Goal: Task Accomplishment & Management: Use online tool/utility

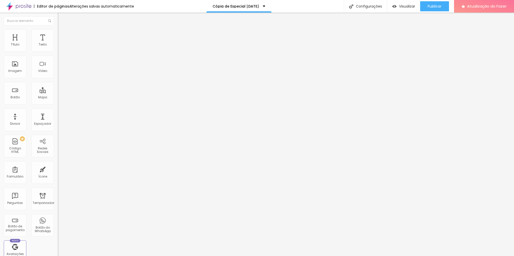
click at [62, 35] on font "Estilo" at bounding box center [66, 32] width 8 height 4
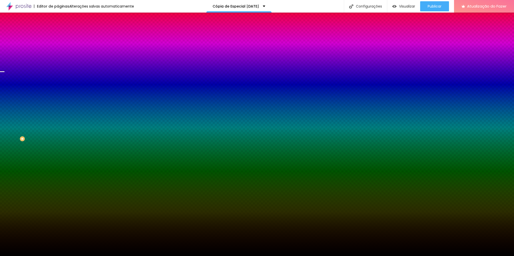
click at [58, 34] on li "Avançado" at bounding box center [87, 36] width 58 height 5
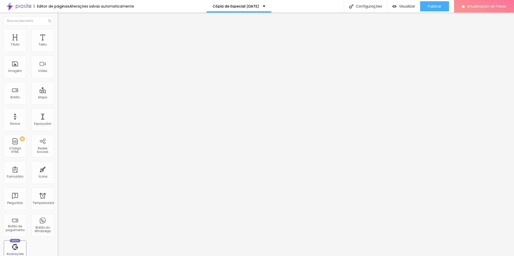
click at [58, 33] on ul "Conteúdo Estilo Avançado" at bounding box center [87, 31] width 58 height 15
click at [58, 33] on li "Estilo" at bounding box center [87, 31] width 58 height 5
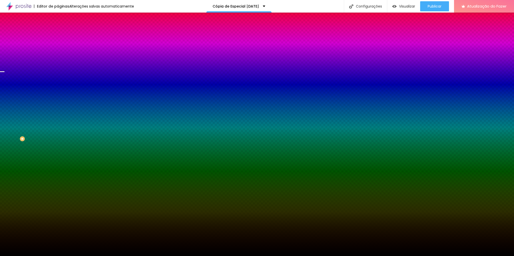
click at [61, 46] on font "Trocar imagem" at bounding box center [73, 44] width 24 height 4
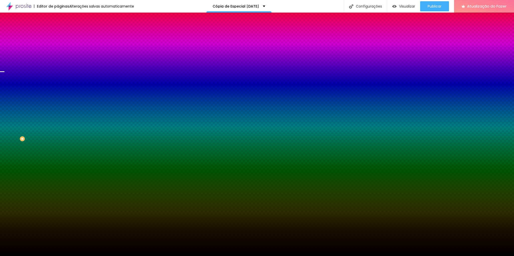
click at [61, 46] on font "Trocar imagem" at bounding box center [73, 44] width 24 height 4
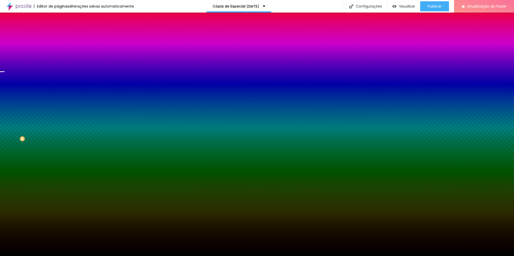
click at [61, 46] on font "Trocar imagem" at bounding box center [73, 44] width 24 height 4
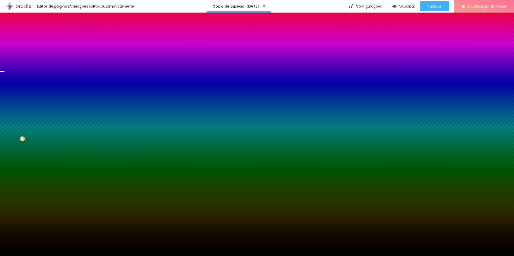
click at [61, 46] on font "Trocar imagem" at bounding box center [73, 44] width 24 height 4
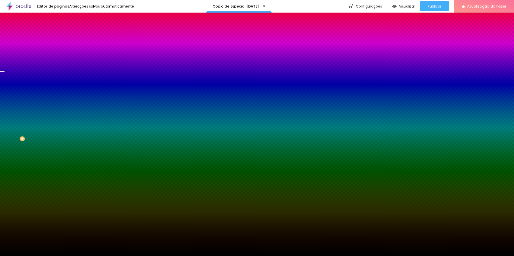
click at [58, 46] on span "Trocar imagem" at bounding box center [71, 44] width 27 height 4
click at [61, 46] on font "Trocar imagem" at bounding box center [73, 44] width 24 height 4
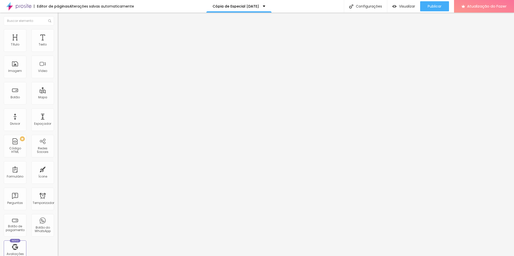
click at [62, 34] on font "Avançado" at bounding box center [70, 32] width 17 height 4
click at [62, 30] on font "Estilo" at bounding box center [66, 27] width 8 height 4
click at [60, 47] on icon "button" at bounding box center [61, 45] width 3 height 3
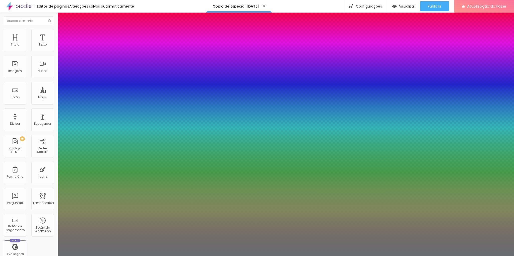
type input "1"
type input "1.4"
type input "1"
type input "1.3"
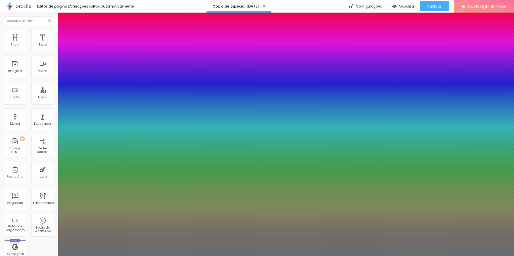
type input "1.3"
type input "1"
type input "1.1"
type input "1"
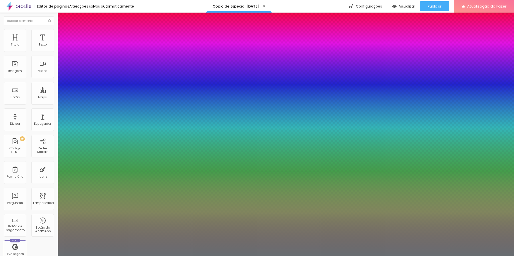
type input "1"
type input "1.1"
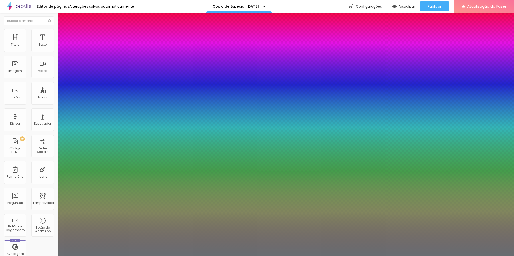
type input "1"
type input "1.2"
type input "1"
type input "1.3"
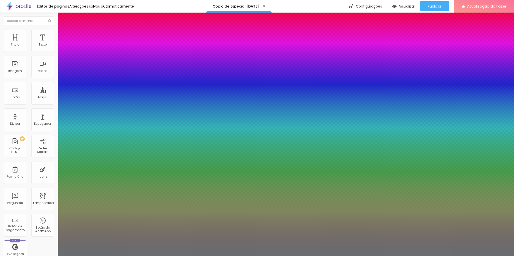
type input "1.3"
type input "1"
type input "1.4"
drag, startPoint x: 88, startPoint y: 120, endPoint x: 86, endPoint y: 121, distance: 2.7
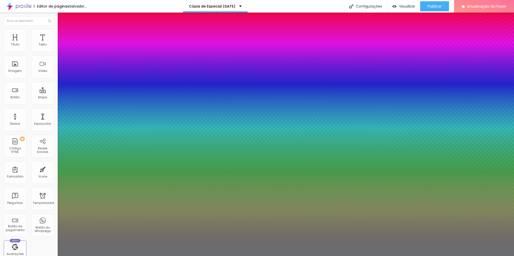
type input "1.4"
type input "4"
type input "5"
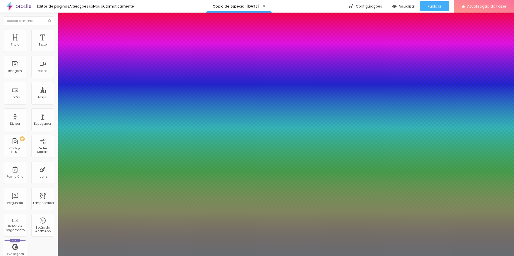
type input "5"
type input "9"
type input "11"
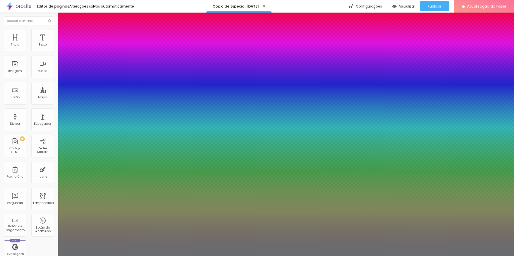
type input "16"
type input "23"
type input "26"
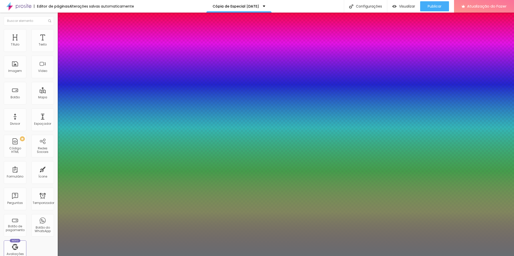
type input "26"
type input "28"
type input "29"
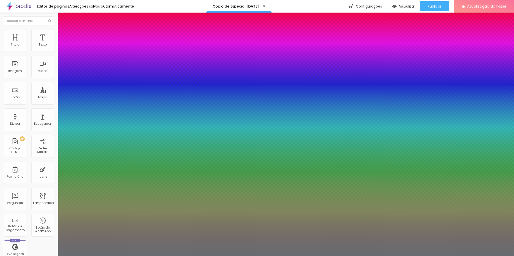
type input "27"
type input "23"
type input "18"
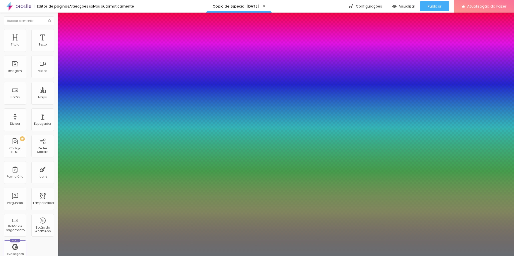
type input "18"
type input "16"
type input "13"
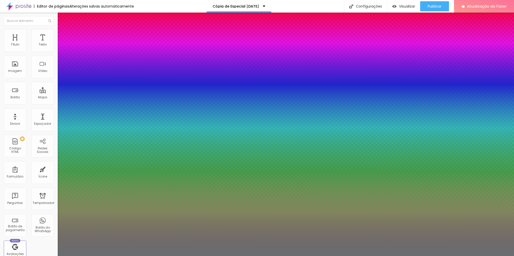
type input "11"
type input "10"
type input "9"
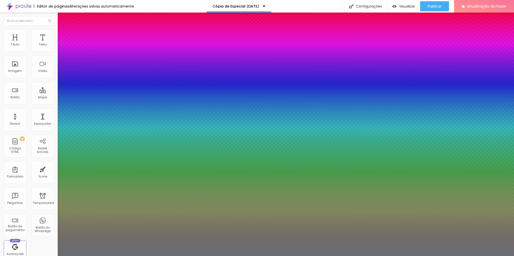
type input "9"
type input "7"
type input "6"
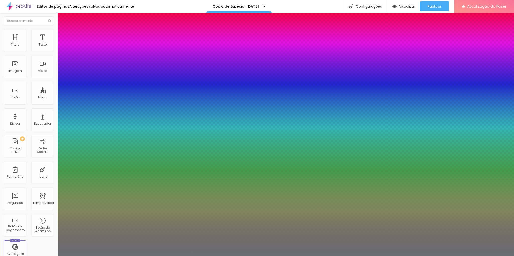
type input "5"
type input "4"
type input "3"
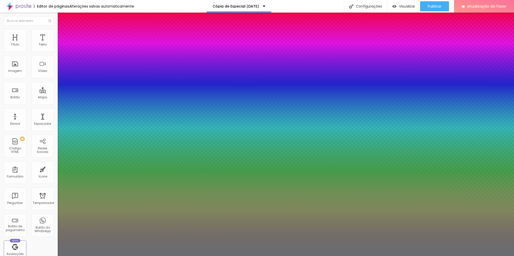
type input "3"
type input "2"
type input "1"
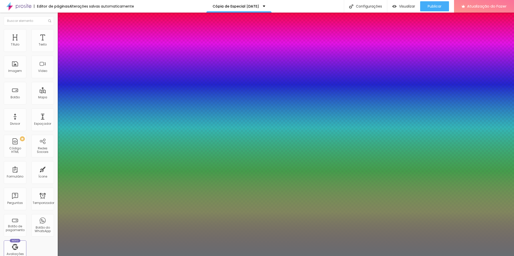
type input "0"
drag, startPoint x: 67, startPoint y: 109, endPoint x: 61, endPoint y: 109, distance: 5.8
type input "0"
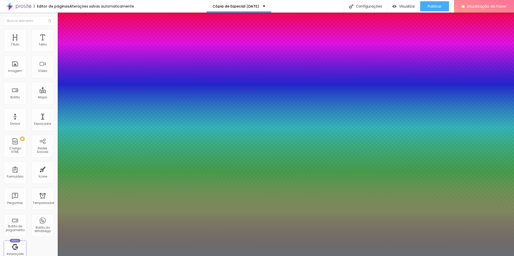
type input "0.3"
type input "0.5"
type input "0.8"
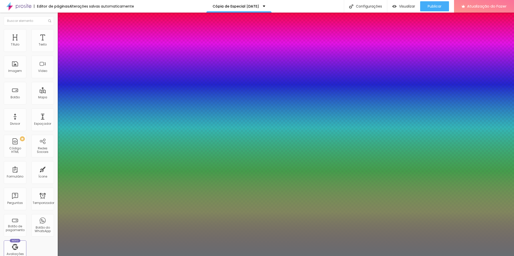
type input "0.8"
type input "1"
type input "1.2"
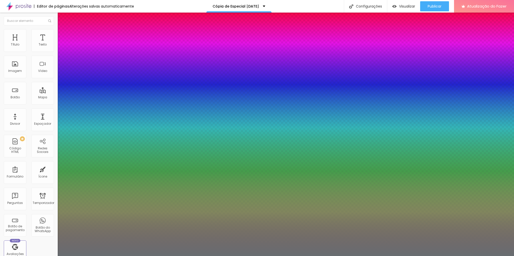
type input "1.3"
type input "1.4"
type input "1.5"
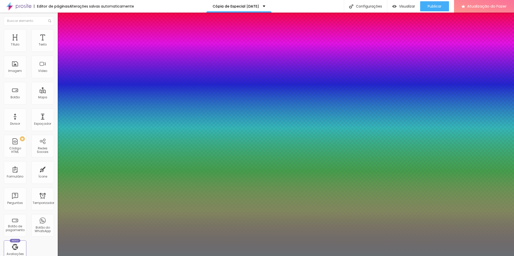
type input "1.5"
type input "1.6"
type input "1.7"
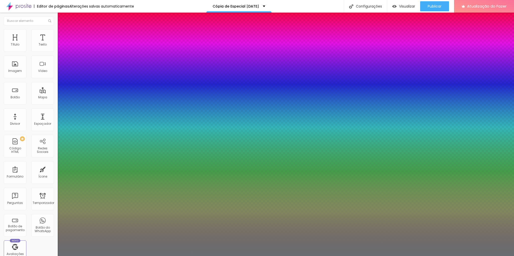
type input "1.8"
type input "2.1"
type input "2.5"
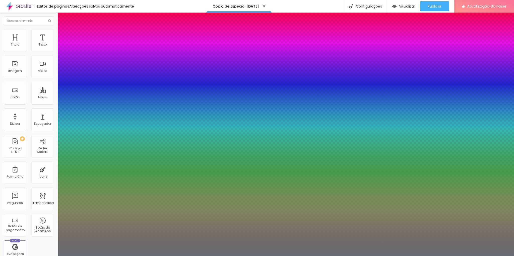
type input "2.5"
type input "2.6"
type input "2.8"
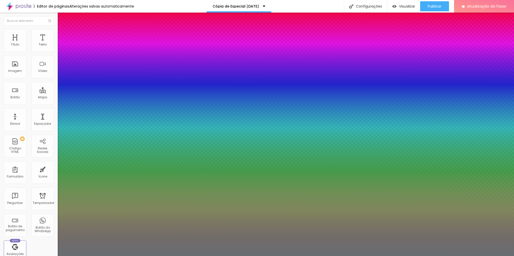
type input "2.9"
type input "3"
type input "3.1"
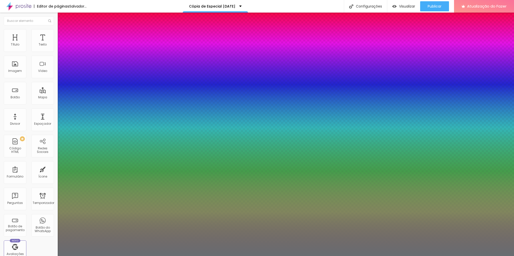
type input "3.1"
type input "3.2"
type input "3.3"
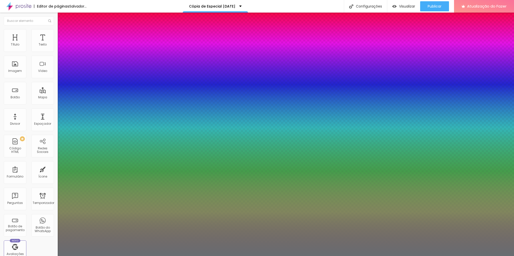
type input "3.4"
type input "3.5"
type input "3.6"
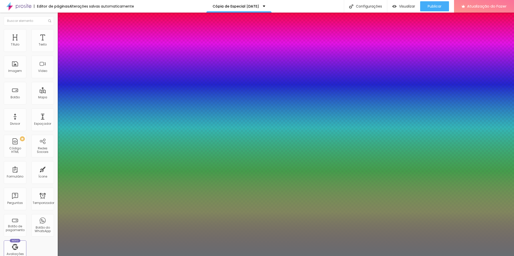
type input "3.6"
type input "3.7"
type input "3.8"
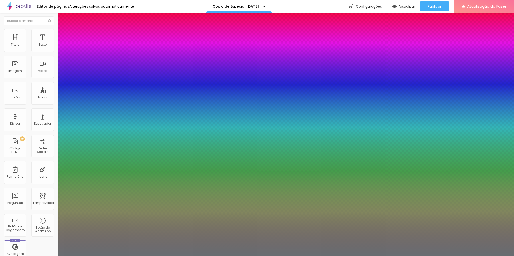
type input "3.9"
type input "4"
type input "3.8"
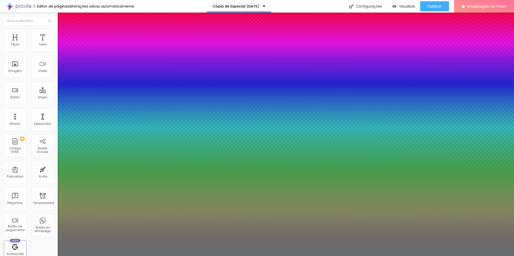
type input "3.8"
type input "3.7"
type input "3.6"
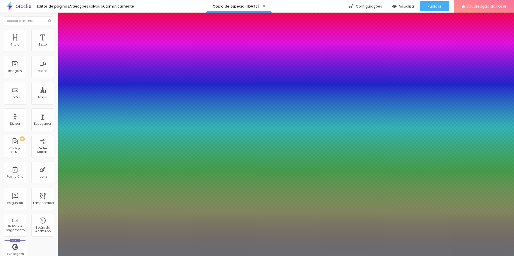
type input "3.4"
type input "3.2"
type input "3"
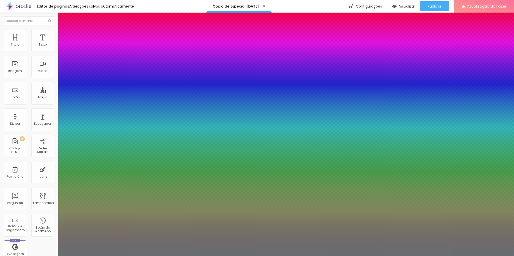
type input "3"
type input "2.9"
type input "2.8"
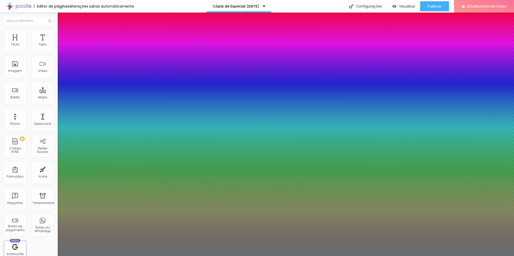
type input "2.7"
type input "2.6"
type input "2.4"
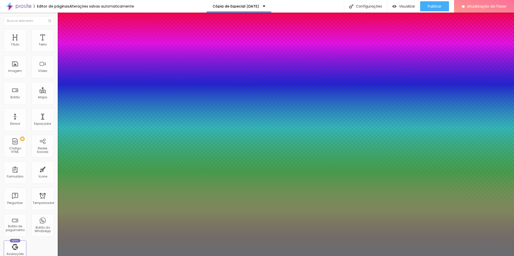
type input "2.4"
type input "2.2"
type input "2"
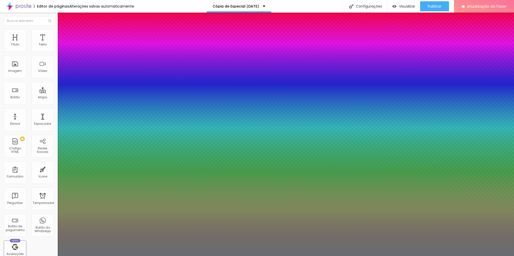
type input "1.7"
type input "1.6"
type input "1.2"
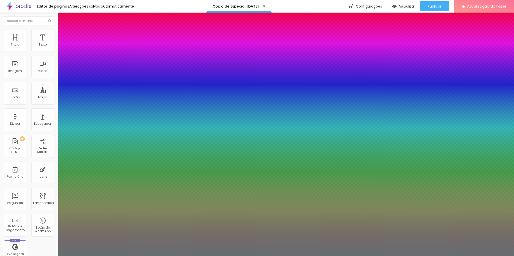
type input "1.2"
type input "0.8"
type input "0.5"
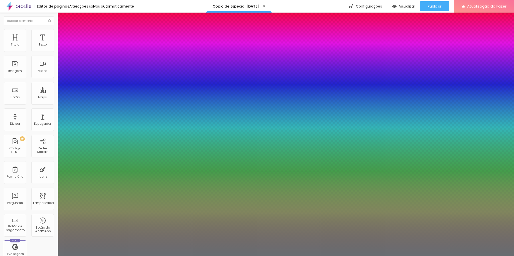
type input "0.1"
type input "0"
drag, startPoint x: 64, startPoint y: 96, endPoint x: 57, endPoint y: 99, distance: 7.6
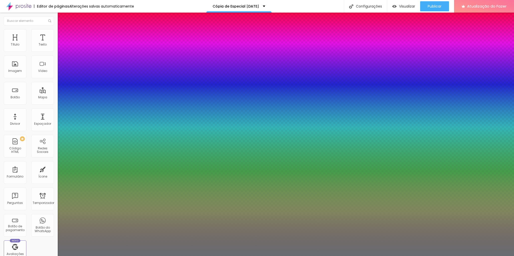
type input "21"
type input "22"
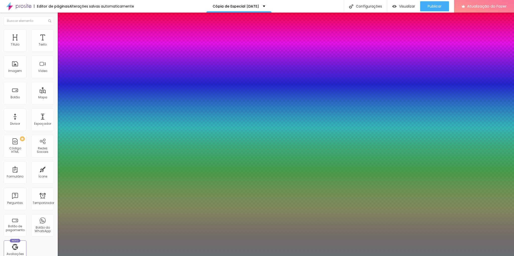
type input "24"
type input "30"
type input "34"
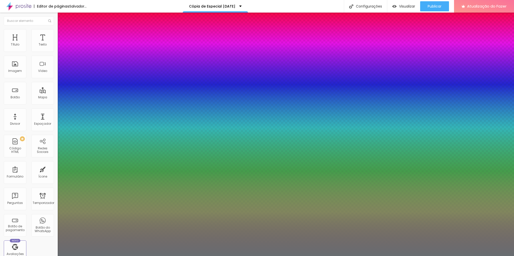
type input "34"
type input "36"
type input "39"
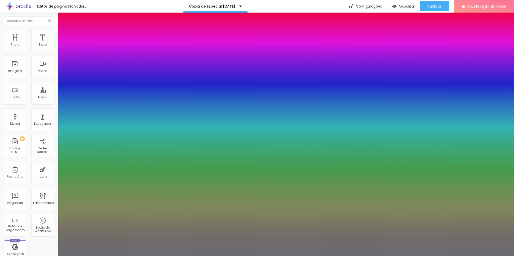
type input "42"
type input "44"
type input "46"
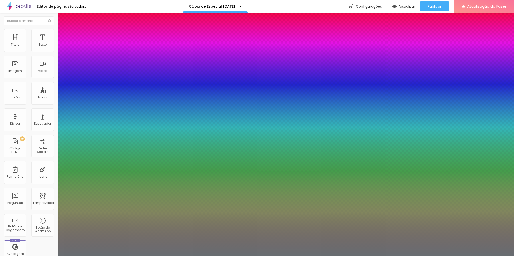
type input "46"
type input "47"
type input "48"
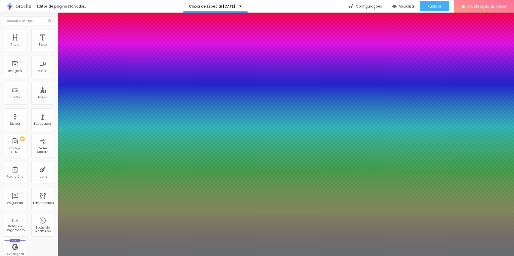
type input "47"
type input "30"
type input "29"
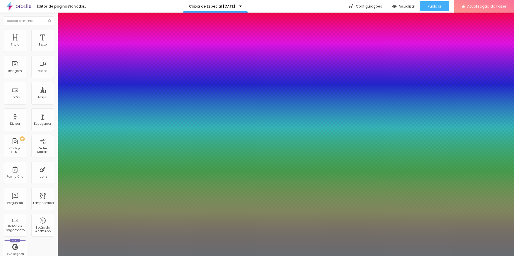
type input "29"
click at [35, 255] on div at bounding box center [257, 256] width 514 height 0
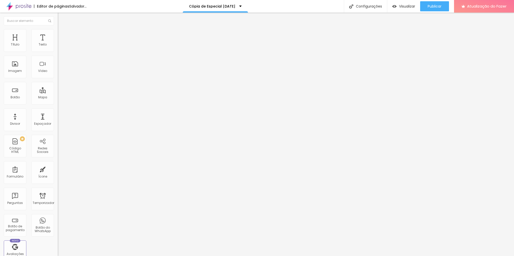
click at [60, 41] on icon "button" at bounding box center [62, 40] width 4 height 4
click at [58, 48] on button "button" at bounding box center [61, 45] width 7 height 5
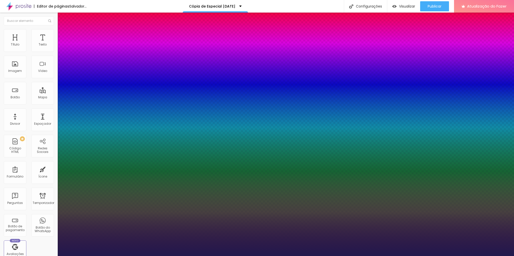
drag, startPoint x: 67, startPoint y: 97, endPoint x: 64, endPoint y: 96, distance: 2.9
click at [212, 255] on div at bounding box center [257, 256] width 514 height 0
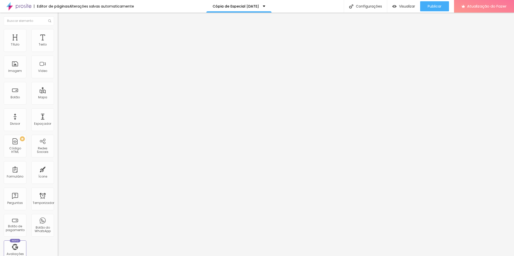
click at [58, 48] on button "button" at bounding box center [61, 45] width 7 height 5
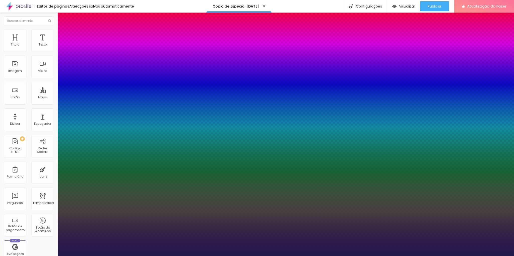
click at [302, 255] on div at bounding box center [257, 256] width 514 height 0
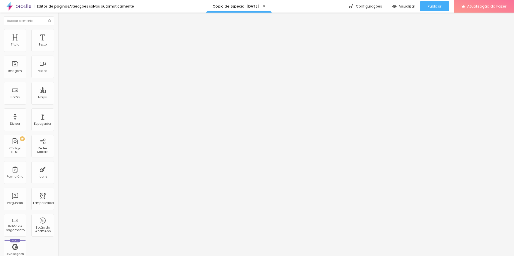
click at [60, 47] on icon "button" at bounding box center [61, 45] width 3 height 3
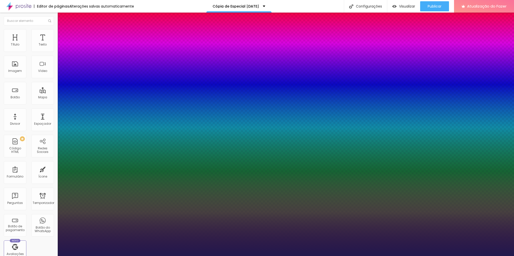
drag, startPoint x: 65, startPoint y: 108, endPoint x: 62, endPoint y: 107, distance: 3.4
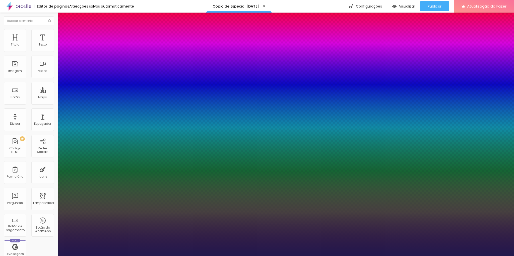
click at [272, 255] on div at bounding box center [257, 256] width 514 height 0
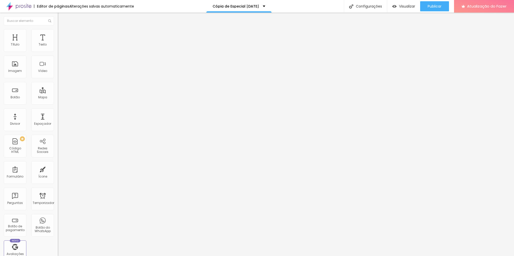
click at [60, 46] on icon "button" at bounding box center [61, 45] width 2 height 2
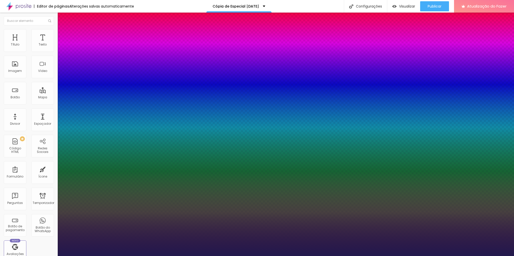
drag, startPoint x: 87, startPoint y: 119, endPoint x: 82, endPoint y: 119, distance: 4.3
drag, startPoint x: 82, startPoint y: 121, endPoint x: 87, endPoint y: 122, distance: 5.6
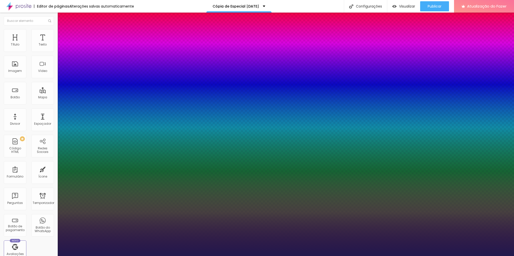
click at [163, 255] on div at bounding box center [257, 256] width 514 height 0
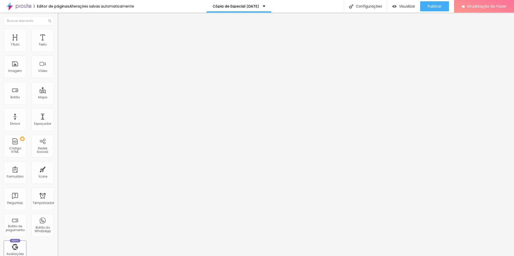
click at [62, 35] on font "Avançado" at bounding box center [70, 32] width 17 height 4
click at [58, 29] on img at bounding box center [60, 26] width 5 height 5
click at [60, 73] on icon "button" at bounding box center [61, 71] width 3 height 3
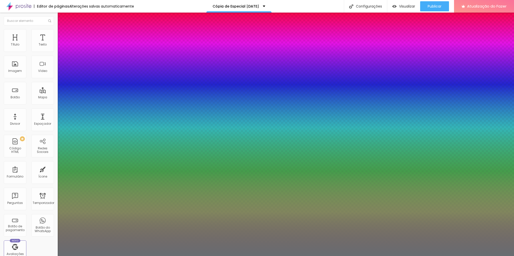
click at [54, 255] on select "AbrilFatface-Regular Actor-Regular Alegreya AlegreyaBlack [PERSON_NAME] [PERSON…" at bounding box center [27, 261] width 54 height 5
click at [53, 255] on select "AbrilFatface-Regular Actor-Regular Alegreya AlegreyaBlack [PERSON_NAME] [PERSON…" at bounding box center [27, 261] width 54 height 5
click at [241, 255] on div at bounding box center [257, 256] width 514 height 0
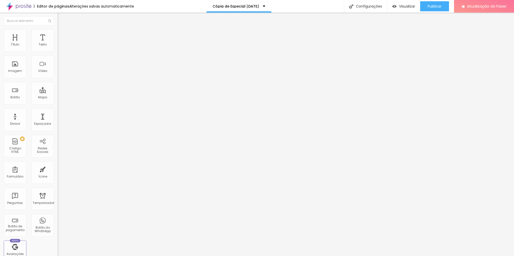
click at [60, 73] on icon "button" at bounding box center [61, 72] width 2 height 2
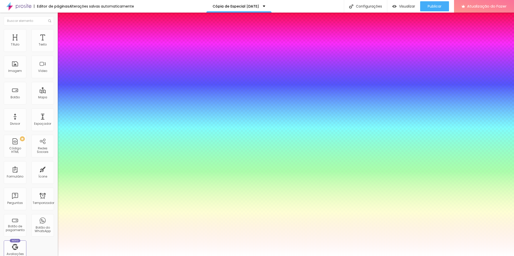
click at [214, 255] on div at bounding box center [257, 256] width 514 height 0
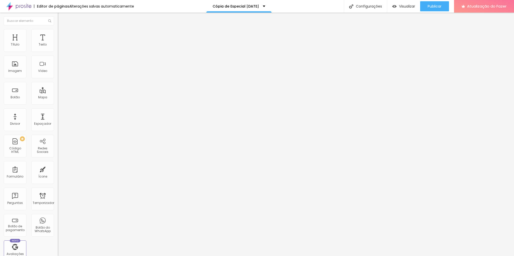
click at [58, 43] on span "Trocar imagem" at bounding box center [71, 41] width 27 height 4
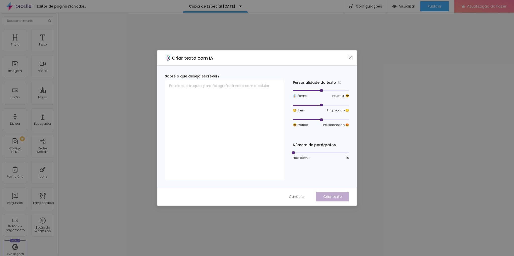
click at [350, 55] on button "Fechar" at bounding box center [350, 57] width 5 height 5
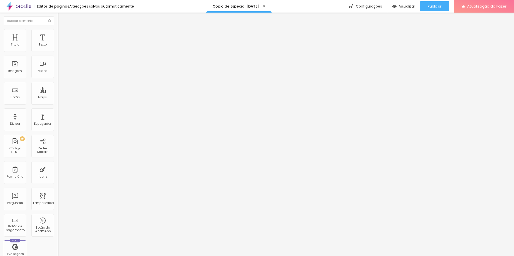
click at [61, 43] on font "Trocar imagem" at bounding box center [73, 41] width 24 height 4
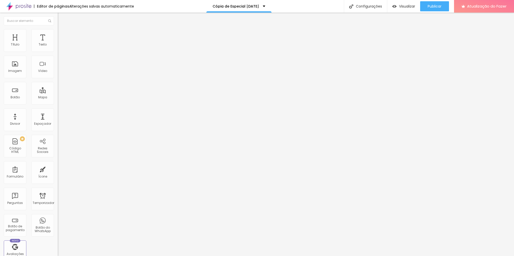
click at [58, 43] on div "Trocar imagem" at bounding box center [87, 41] width 58 height 4
click at [61, 43] on font "Trocar imagem" at bounding box center [73, 41] width 24 height 4
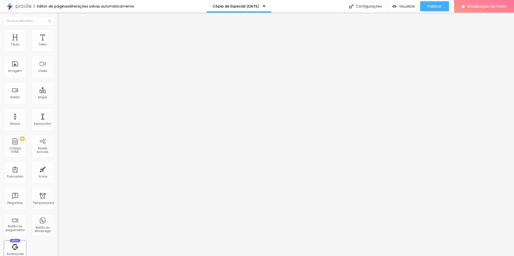
click at [61, 43] on font "Trocar imagem" at bounding box center [73, 41] width 24 height 4
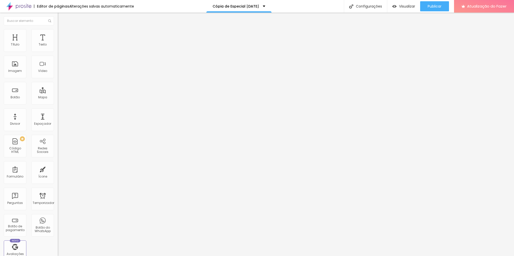
click at [110, 255] on div at bounding box center [257, 259] width 514 height 0
click at [61, 43] on font "Trocar imagem" at bounding box center [73, 41] width 24 height 4
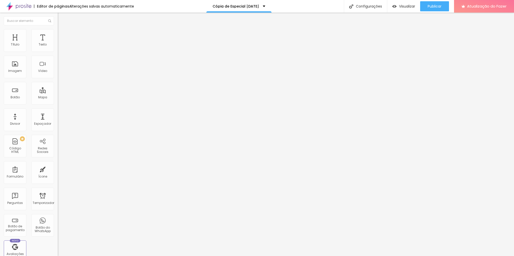
click at [61, 43] on font "Trocar imagem" at bounding box center [73, 41] width 24 height 4
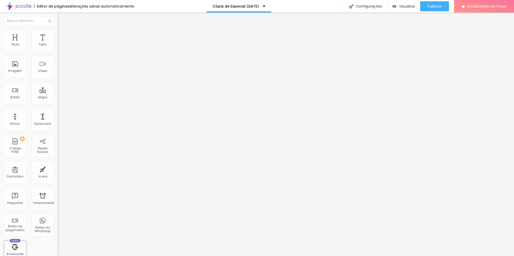
click at [86, 255] on div at bounding box center [257, 259] width 514 height 0
click at [11, 69] on font "Imagem" at bounding box center [15, 71] width 14 height 4
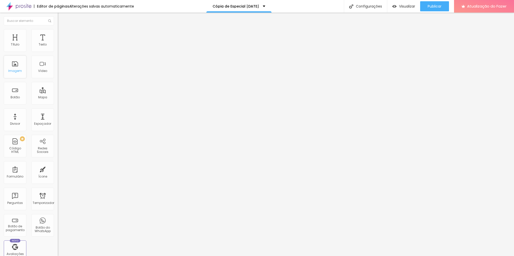
click at [13, 67] on div "Imagem" at bounding box center [15, 66] width 23 height 23
click at [14, 67] on div "Imagem" at bounding box center [15, 66] width 23 height 23
click at [19, 69] on font "Imagem" at bounding box center [15, 71] width 14 height 4
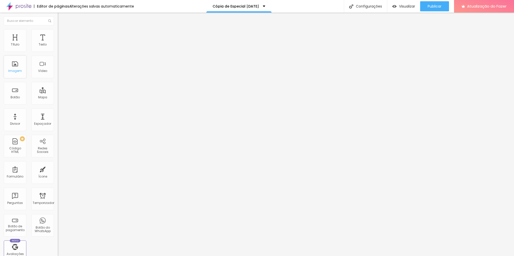
click at [20, 70] on font "Imagem" at bounding box center [15, 71] width 14 height 4
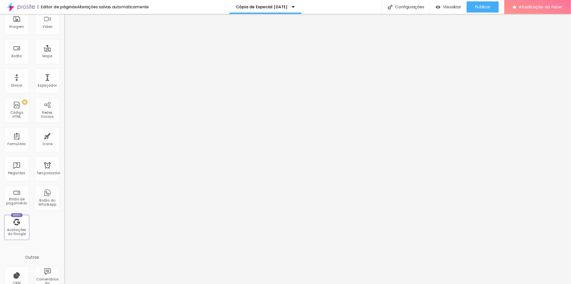
scroll to position [0, 0]
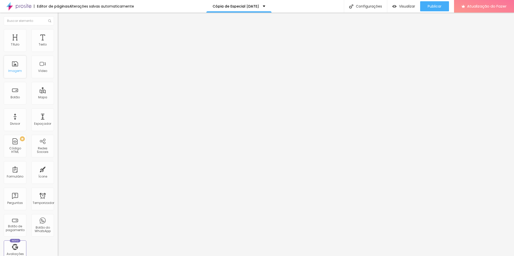
click at [15, 65] on div "Imagem" at bounding box center [15, 66] width 23 height 23
click at [58, 34] on li "Estilo" at bounding box center [87, 31] width 58 height 5
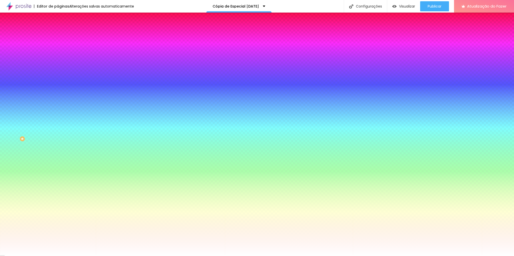
click at [62, 30] on font "Conteúdo" at bounding box center [70, 27] width 16 height 4
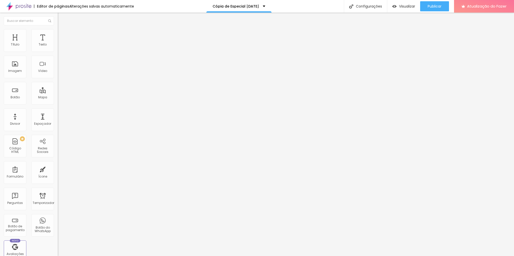
click at [58, 34] on li "Avançado" at bounding box center [87, 36] width 58 height 5
click at [61, 19] on img "button" at bounding box center [63, 18] width 4 height 4
click at [9, 67] on div "Imagem" at bounding box center [15, 66] width 23 height 23
click at [15, 71] on font "Imagem" at bounding box center [15, 71] width 14 height 4
click at [58, 43] on span "Adicionar imagem" at bounding box center [74, 41] width 32 height 4
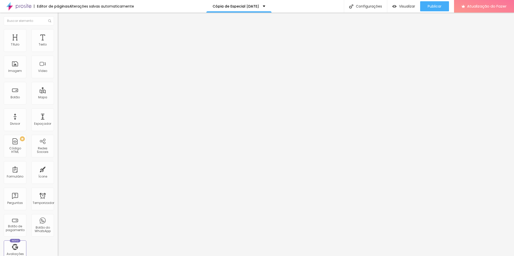
click at [58, 31] on li "Estilo" at bounding box center [87, 31] width 58 height 5
drag, startPoint x: 11, startPoint y: 63, endPoint x: 5, endPoint y: 66, distance: 6.2
click at [58, 110] on input "range" at bounding box center [74, 112] width 32 height 4
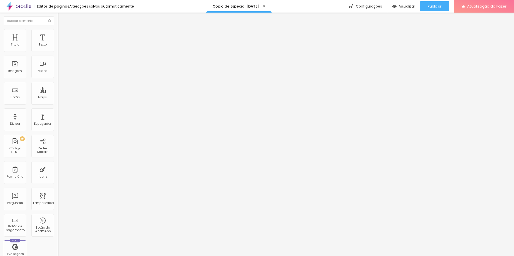
click at [58, 34] on li "Avançado" at bounding box center [87, 36] width 58 height 5
click at [58, 97] on input "range" at bounding box center [74, 99] width 32 height 4
click at [58, 168] on input "range" at bounding box center [74, 170] width 32 height 4
click at [58, 64] on img at bounding box center [60, 62] width 4 height 4
click at [58, 68] on div at bounding box center [87, 66] width 58 height 4
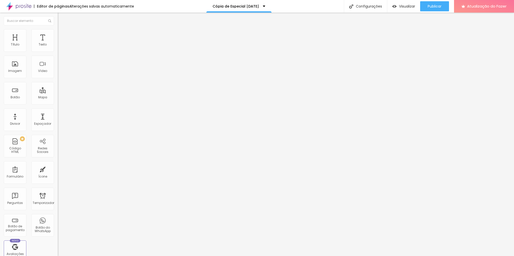
click at [58, 79] on font "Original" at bounding box center [64, 76] width 12 height 4
click at [58, 112] on img at bounding box center [59, 110] width 3 height 3
click at [58, 109] on div at bounding box center [87, 109] width 58 height 0
click at [58, 33] on li "Estilo" at bounding box center [87, 31] width 58 height 5
click at [62, 35] on font "Avançado" at bounding box center [70, 37] width 17 height 4
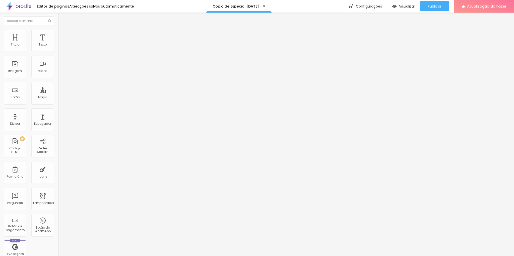
click at [85, 42] on img at bounding box center [86, 40] width 3 height 3
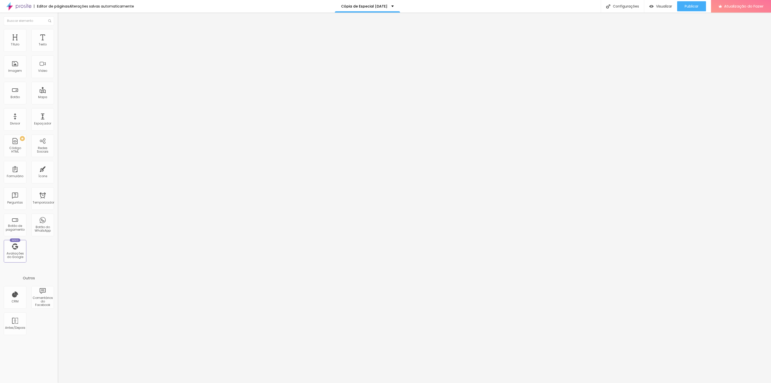
click at [61, 43] on font "Adicionar imagem" at bounding box center [75, 41] width 29 height 4
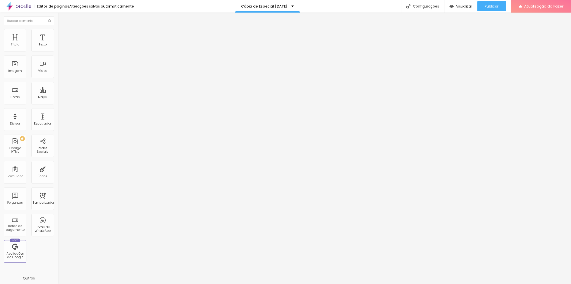
click at [58, 29] on img at bounding box center [60, 31] width 5 height 5
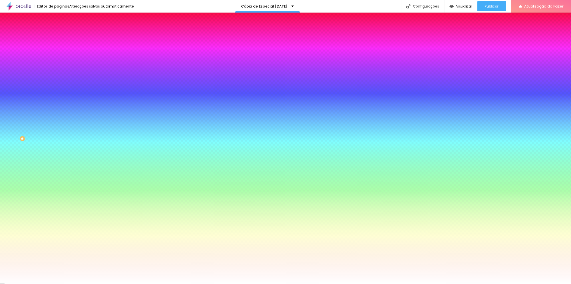
click at [62, 35] on font "Avançado" at bounding box center [70, 37] width 17 height 4
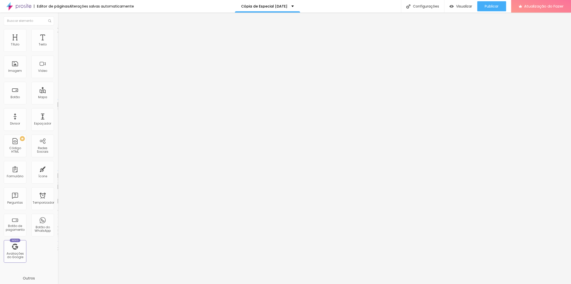
click at [58, 36] on ul "Conteúdo Estilo Avançado" at bounding box center [87, 31] width 58 height 15
click at [62, 33] on font "Estilo" at bounding box center [66, 32] width 8 height 4
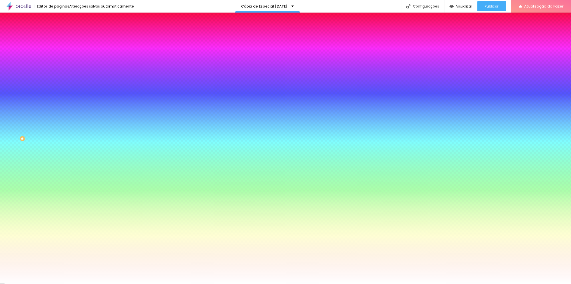
click at [62, 35] on font "Avançado" at bounding box center [70, 37] width 17 height 4
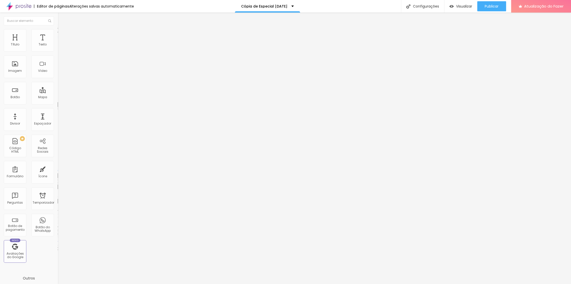
drag, startPoint x: 12, startPoint y: 50, endPoint x: 26, endPoint y: 50, distance: 14.6
click at [58, 97] on input "range" at bounding box center [74, 99] width 32 height 4
click at [62, 35] on font "Estilo" at bounding box center [66, 32] width 8 height 4
click at [58, 34] on img at bounding box center [60, 36] width 5 height 5
click at [58, 31] on img at bounding box center [60, 31] width 5 height 5
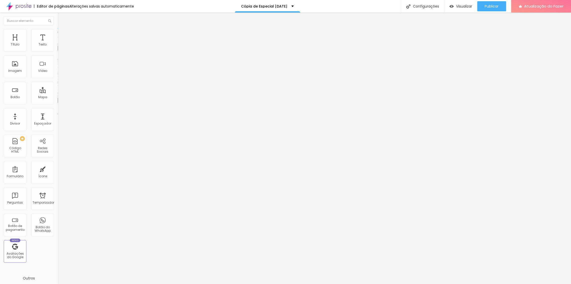
click at [62, 34] on font "Estilo" at bounding box center [66, 32] width 8 height 4
click at [58, 33] on li "Estilo" at bounding box center [87, 31] width 58 height 5
click at [58, 34] on li "Avançado" at bounding box center [87, 36] width 58 height 5
click at [58, 34] on img at bounding box center [60, 36] width 5 height 5
click at [61, 19] on img "button" at bounding box center [63, 18] width 4 height 4
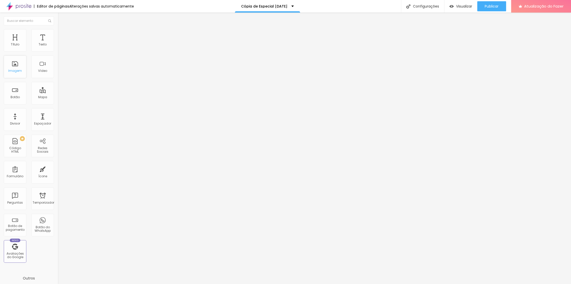
click at [14, 73] on div "Imagem" at bounding box center [15, 66] width 23 height 23
click at [62, 35] on font "Estilo" at bounding box center [66, 32] width 8 height 4
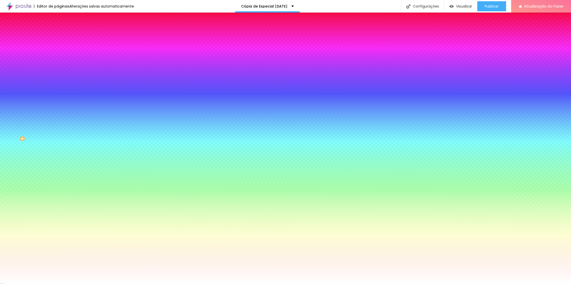
click at [58, 34] on img at bounding box center [60, 36] width 5 height 5
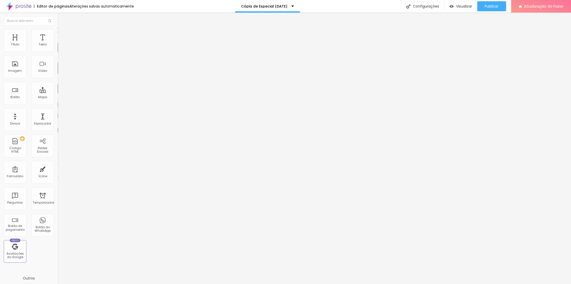
click at [61, 19] on img "button" at bounding box center [63, 18] width 4 height 4
click at [58, 43] on span "Adicionar imagem" at bounding box center [74, 41] width 32 height 4
click at [58, 46] on font "Descrição da imagem (Alt)" at bounding box center [79, 44] width 42 height 4
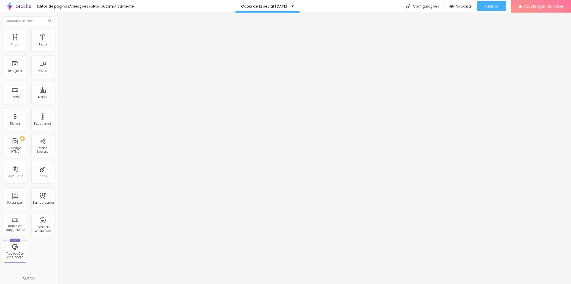
click at [58, 112] on img at bounding box center [59, 110] width 3 height 3
click at [58, 109] on div at bounding box center [87, 109] width 58 height 0
click at [58, 32] on ul "Conteúdo Estilo Avançado" at bounding box center [87, 31] width 58 height 15
click at [58, 30] on img at bounding box center [60, 31] width 5 height 5
click at [58, 129] on button "Voltar ao padrão" at bounding box center [75, 132] width 34 height 6
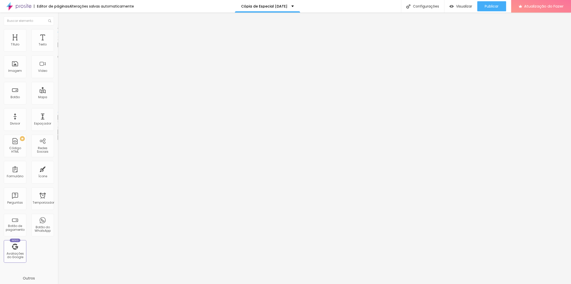
click at [58, 135] on button "button" at bounding box center [61, 137] width 7 height 5
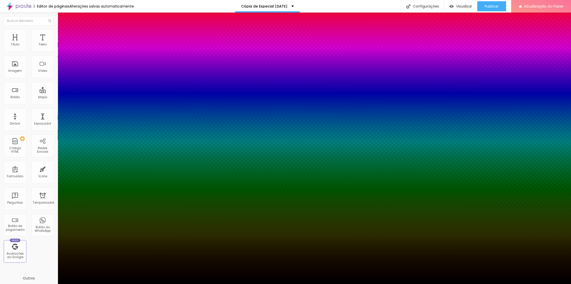
click at [94, 255] on div at bounding box center [285, 287] width 571 height 0
click at [93, 255] on div at bounding box center [285, 287] width 571 height 0
click at [202, 255] on div at bounding box center [285, 284] width 571 height 0
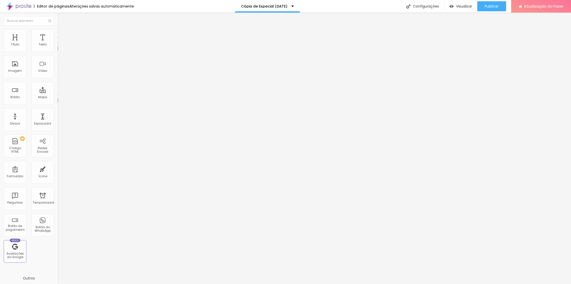
click at [58, 33] on ul "Conteúdo Estilo Avançado" at bounding box center [87, 31] width 58 height 15
click at [62, 35] on font "Avançado" at bounding box center [70, 37] width 17 height 4
click at [58, 31] on ul "Conteúdo Estilo Avançado" at bounding box center [87, 31] width 58 height 15
click at [58, 31] on img at bounding box center [60, 31] width 5 height 5
click at [58, 29] on img at bounding box center [60, 26] width 5 height 5
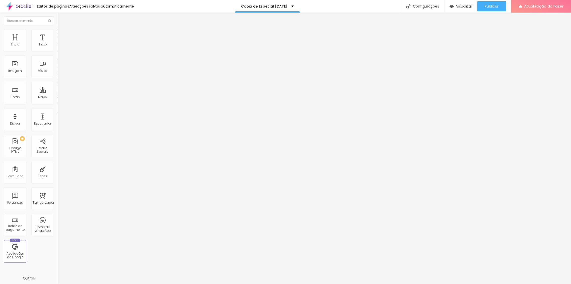
click at [58, 79] on font "Original" at bounding box center [64, 76] width 12 height 4
click at [450, 8] on img "button" at bounding box center [452, 6] width 4 height 4
click at [61, 43] on font "Trocar imagem" at bounding box center [73, 41] width 24 height 4
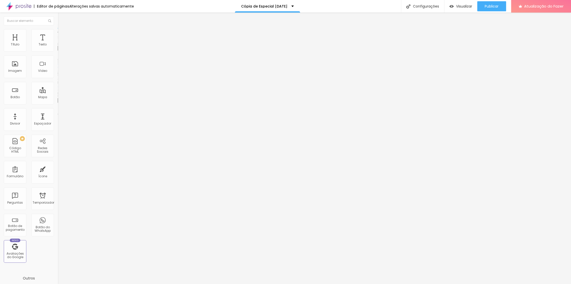
drag, startPoint x: 459, startPoint y: 37, endPoint x: 456, endPoint y: 38, distance: 3.4
drag, startPoint x: 68, startPoint y: 81, endPoint x: 65, endPoint y: 79, distance: 3.1
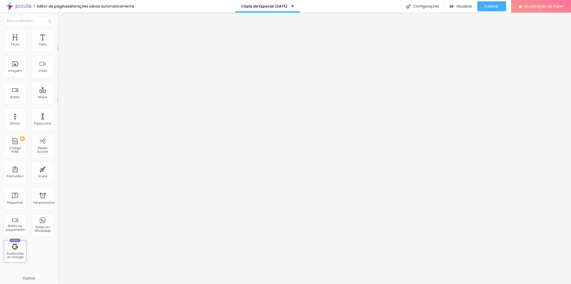
click at [61, 43] on font "Trocar imagem" at bounding box center [73, 41] width 24 height 4
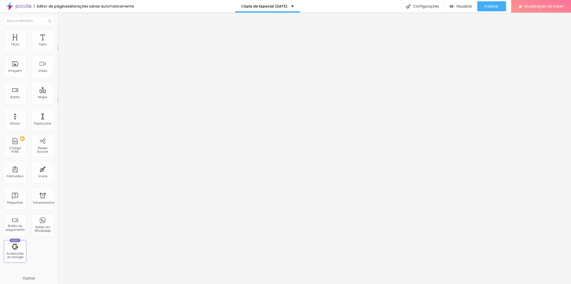
click at [61, 43] on font "Trocar imagem" at bounding box center [73, 41] width 24 height 4
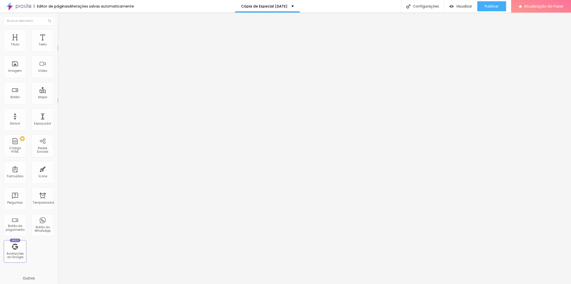
click at [58, 43] on span "Trocar imagem" at bounding box center [71, 41] width 27 height 4
click at [61, 43] on font "Trocar imagem" at bounding box center [73, 41] width 24 height 4
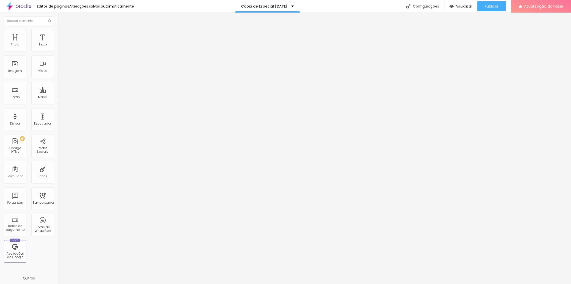
click at [58, 31] on img at bounding box center [60, 31] width 5 height 5
drag, startPoint x: 9, startPoint y: 54, endPoint x: 12, endPoint y: 55, distance: 2.6
click at [58, 51] on input "range" at bounding box center [74, 49] width 32 height 4
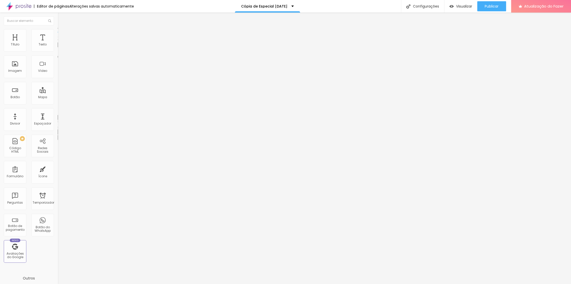
click at [61, 19] on img "button" at bounding box center [63, 18] width 4 height 4
click at [62, 34] on font "Estilo" at bounding box center [66, 32] width 8 height 4
click at [58, 29] on li "Conteúdo" at bounding box center [87, 26] width 58 height 5
click at [61, 20] on img "button" at bounding box center [63, 18] width 4 height 4
click at [58, 31] on img at bounding box center [60, 31] width 5 height 5
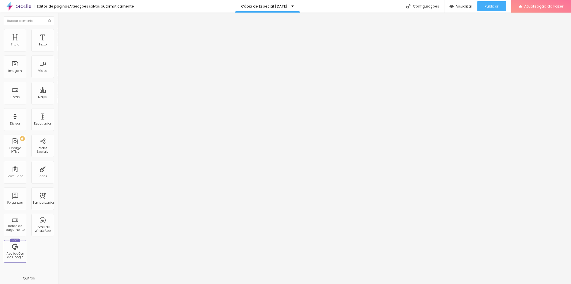
click at [62, 35] on font "Estilo" at bounding box center [66, 32] width 8 height 4
click at [58, 52] on div at bounding box center [87, 49] width 58 height 5
click at [58, 51] on input "range" at bounding box center [74, 49] width 32 height 4
click at [58, 34] on li "Avançado" at bounding box center [87, 36] width 58 height 5
click at [491, 9] on font "Publicar" at bounding box center [492, 6] width 14 height 5
